Goal: Navigation & Orientation: Go to known website

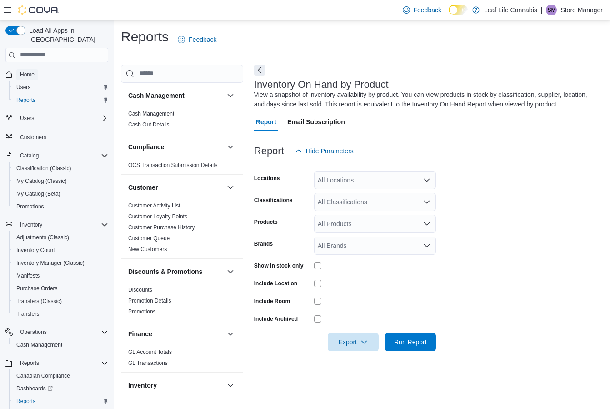
click at [27, 69] on span "Home" at bounding box center [27, 74] width 15 height 11
